Goal: Task Accomplishment & Management: Use online tool/utility

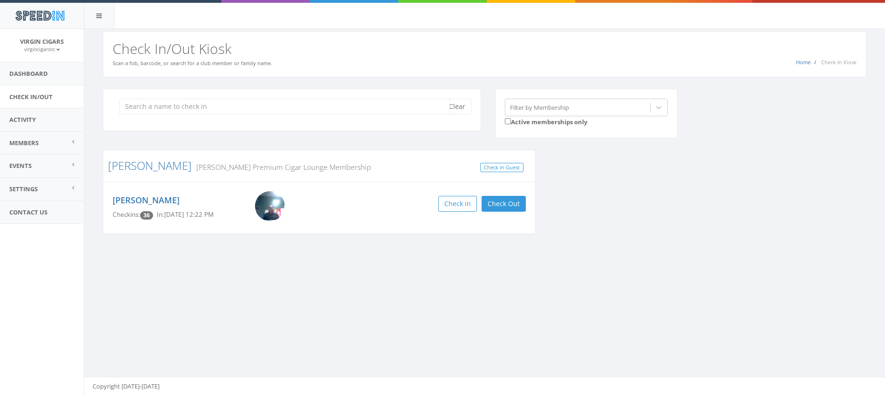
type input "r"
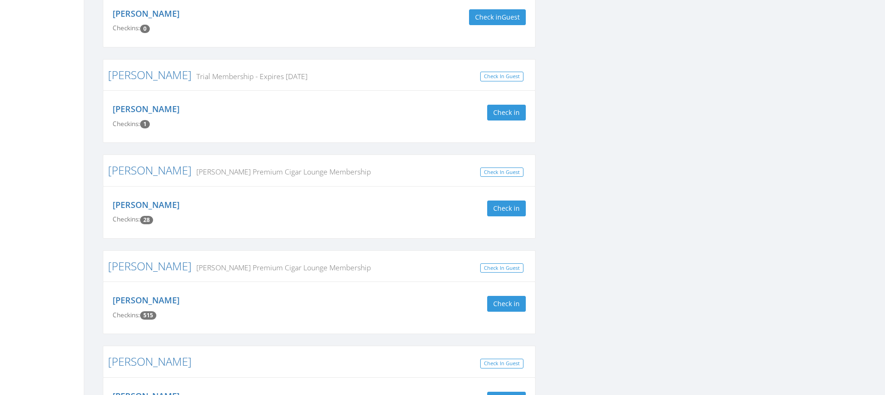
scroll to position [2224, 0]
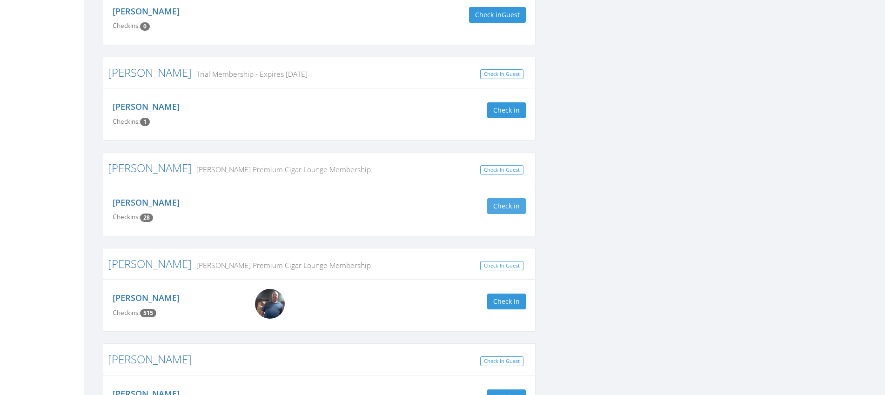
type input "h"
click at [499, 198] on button "Check in" at bounding box center [506, 206] width 39 height 16
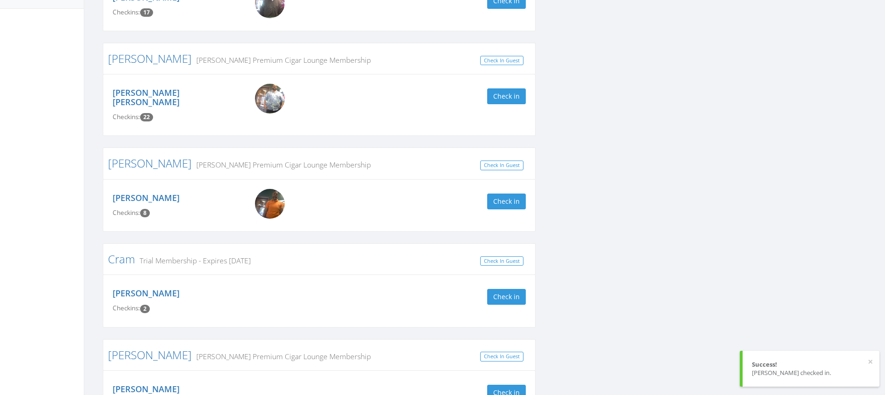
scroll to position [0, 0]
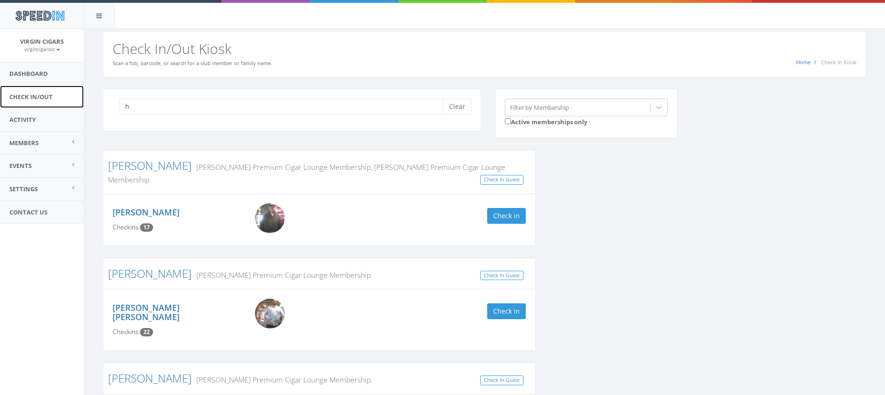
click at [30, 95] on link "Check In/Out" at bounding box center [42, 97] width 84 height 23
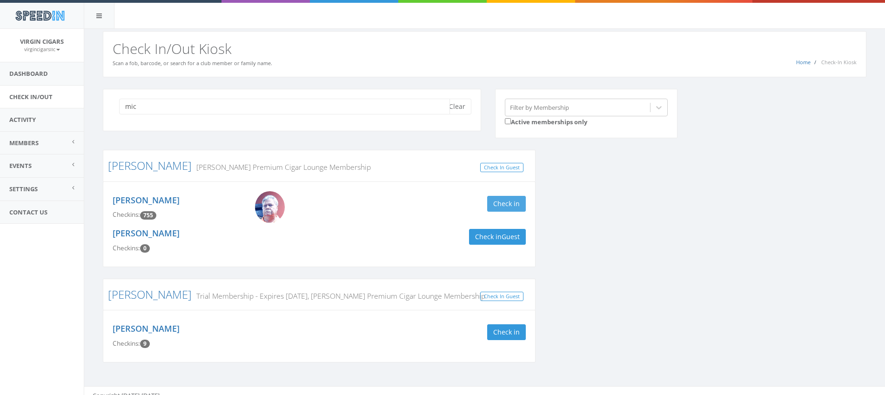
type input "mic"
click at [505, 206] on button "Check in" at bounding box center [506, 204] width 39 height 16
